Goal: Find specific page/section: Locate a particular part of the current website

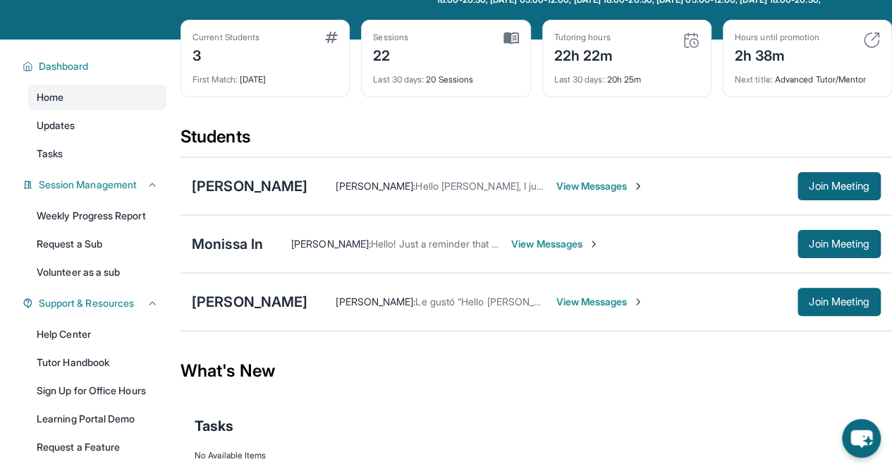
scroll to position [63, 0]
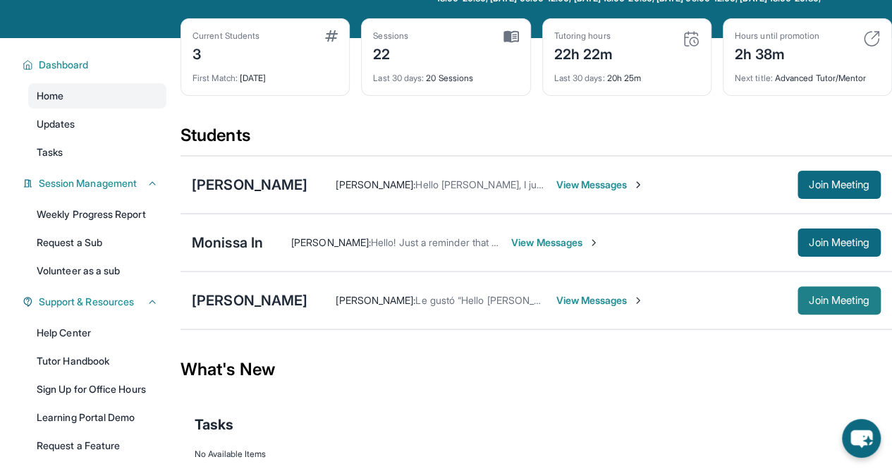
click at [813, 302] on button "Join Meeting" at bounding box center [838, 300] width 83 height 28
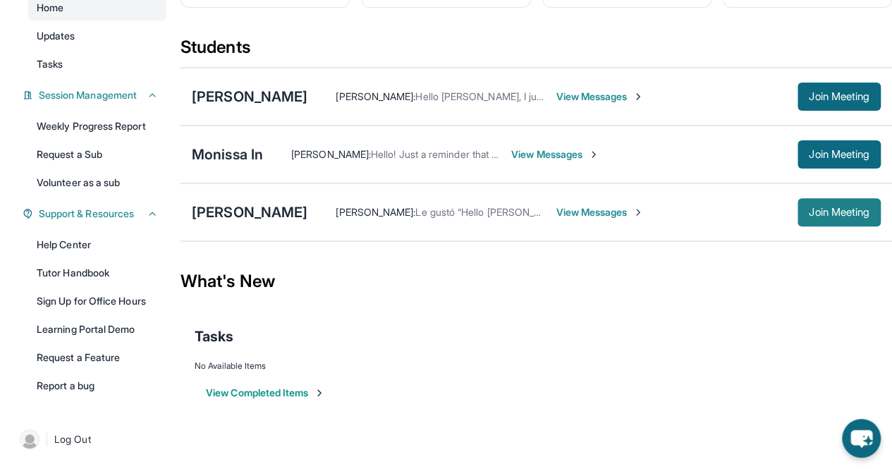
click at [823, 211] on span "Join Meeting" at bounding box center [838, 212] width 61 height 8
click at [847, 216] on button "Join Meeting" at bounding box center [838, 212] width 83 height 28
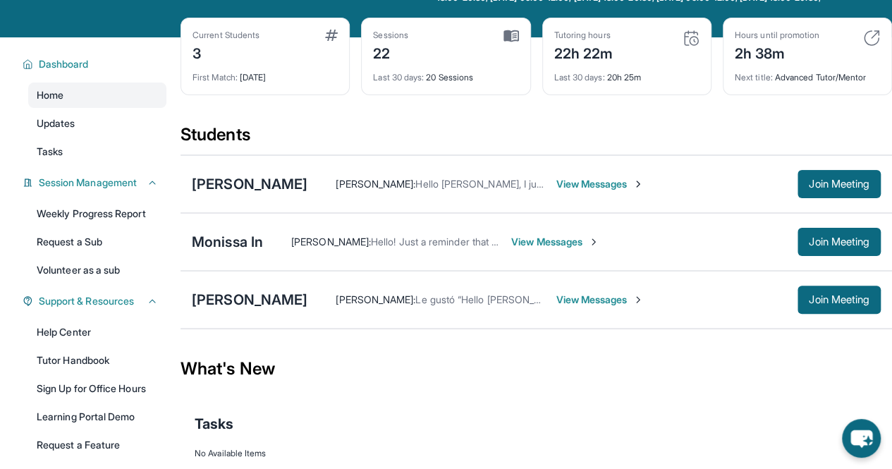
scroll to position [67, 0]
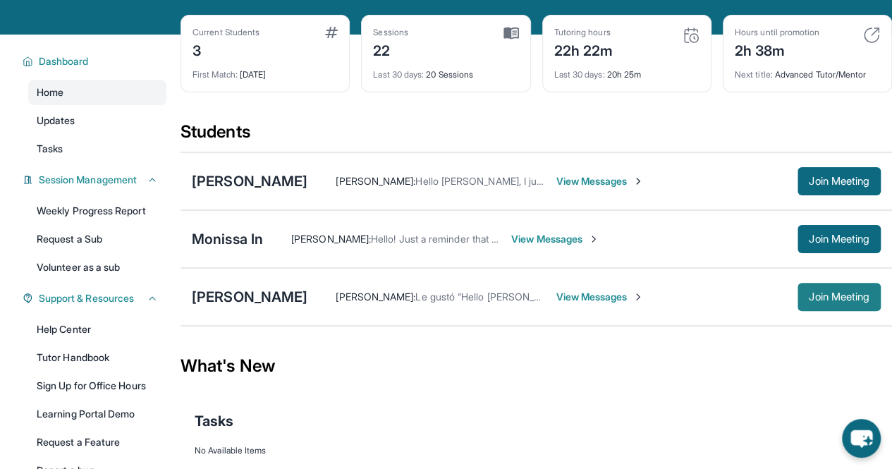
click at [839, 301] on span "Join Meeting" at bounding box center [838, 296] width 61 height 8
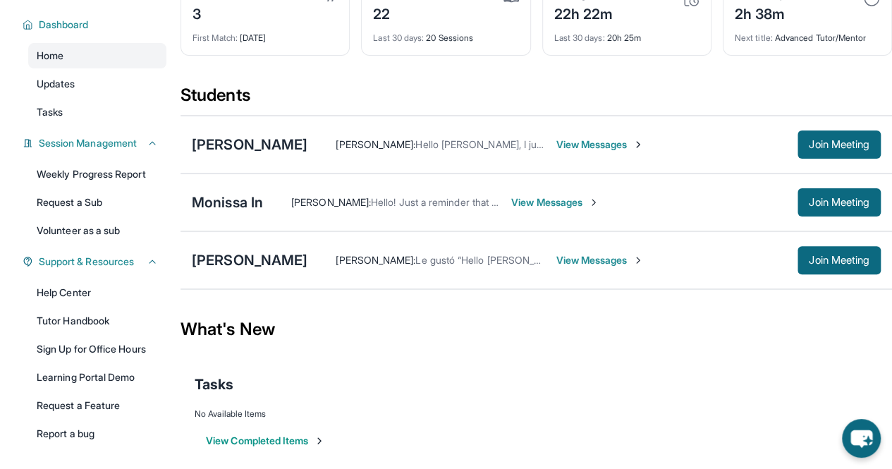
scroll to position [108, 0]
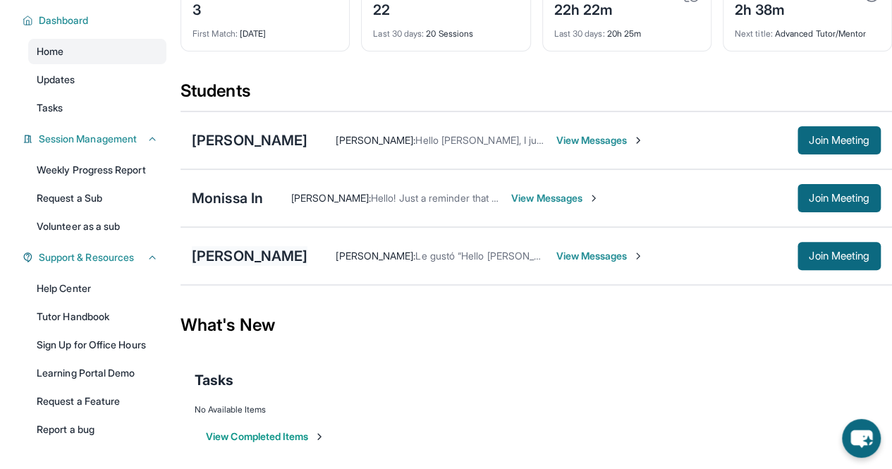
click at [230, 266] on div "[PERSON_NAME]" at bounding box center [250, 256] width 116 height 20
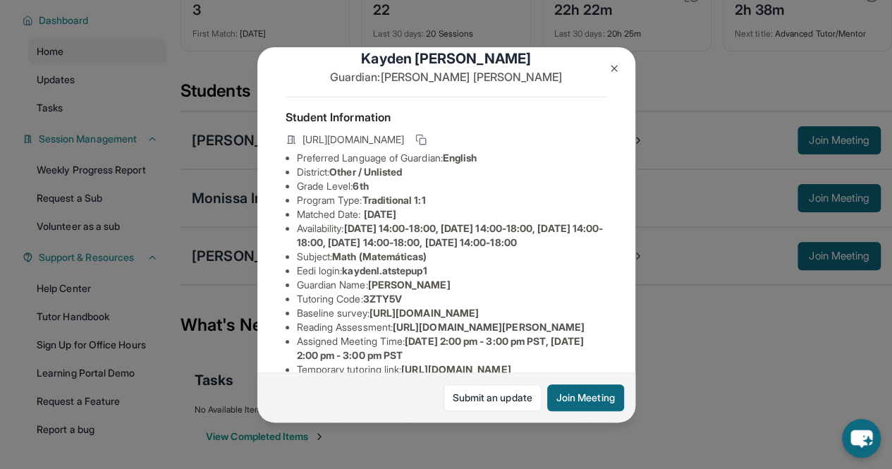
scroll to position [28, 0]
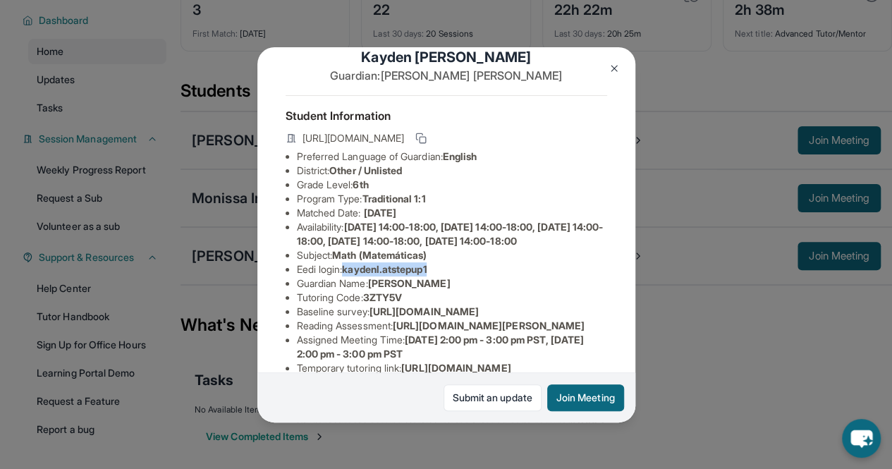
drag, startPoint x: 348, startPoint y: 290, endPoint x: 472, endPoint y: 291, distance: 124.1
click at [472, 276] on li "Eedi login : kaydenl.atstepup1" at bounding box center [452, 269] width 310 height 14
copy span "kaydenl.atstepup1"
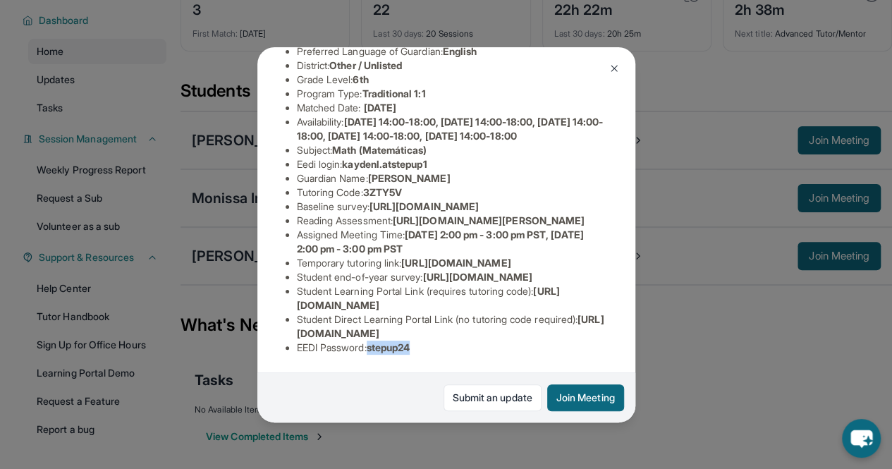
drag, startPoint x: 376, startPoint y: 336, endPoint x: 471, endPoint y: 340, distance: 94.5
click at [471, 340] on li "EEDI Password : stepup24" at bounding box center [452, 347] width 310 height 14
copy span "stepup24"
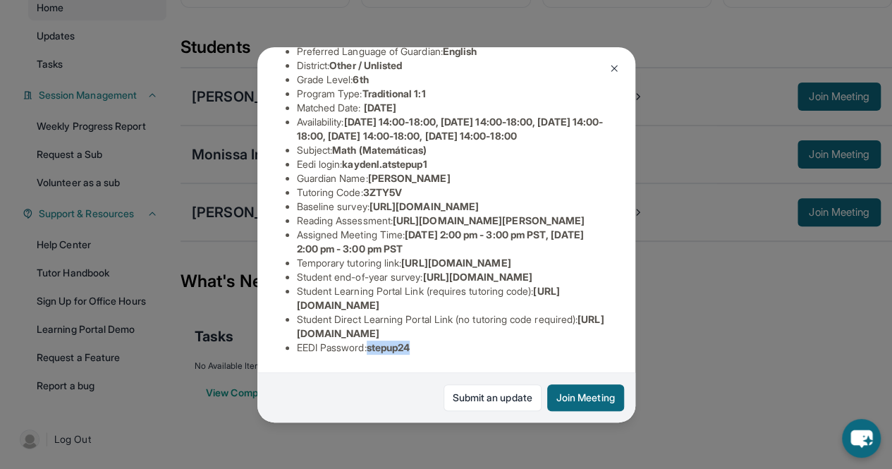
click at [394, 347] on div "Student Information [URL][DOMAIN_NAME] Preferred Language of Guardian: English …" at bounding box center [445, 178] width 321 height 376
drag, startPoint x: 374, startPoint y: 335, endPoint x: 438, endPoint y: 335, distance: 64.1
click at [438, 340] on li "EEDI Password : stepup24" at bounding box center [452, 347] width 310 height 14
copy span "stepup24"
click at [230, 319] on div "Kayden Louis Guardian: [PERSON_NAME] Student Information [URL][DOMAIN_NAME] Pre…" at bounding box center [446, 234] width 892 height 469
